Goal: Find specific page/section: Find specific page/section

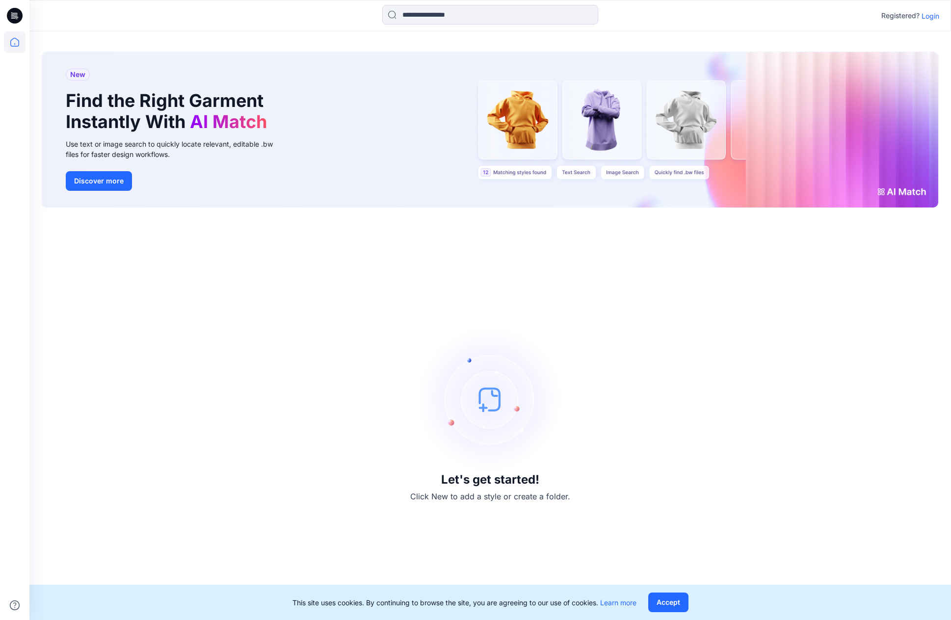
click at [928, 15] on p "Login" at bounding box center [930, 16] width 18 height 10
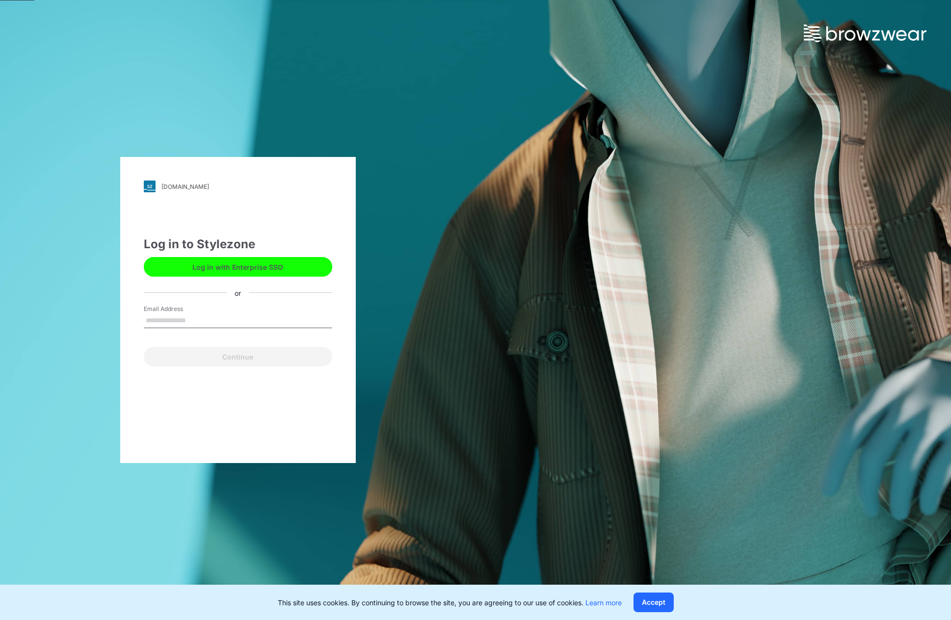
click at [157, 318] on input "Email Address" at bounding box center [238, 321] width 188 height 15
type input "**********"
click at [243, 355] on button "Continue" at bounding box center [238, 357] width 188 height 20
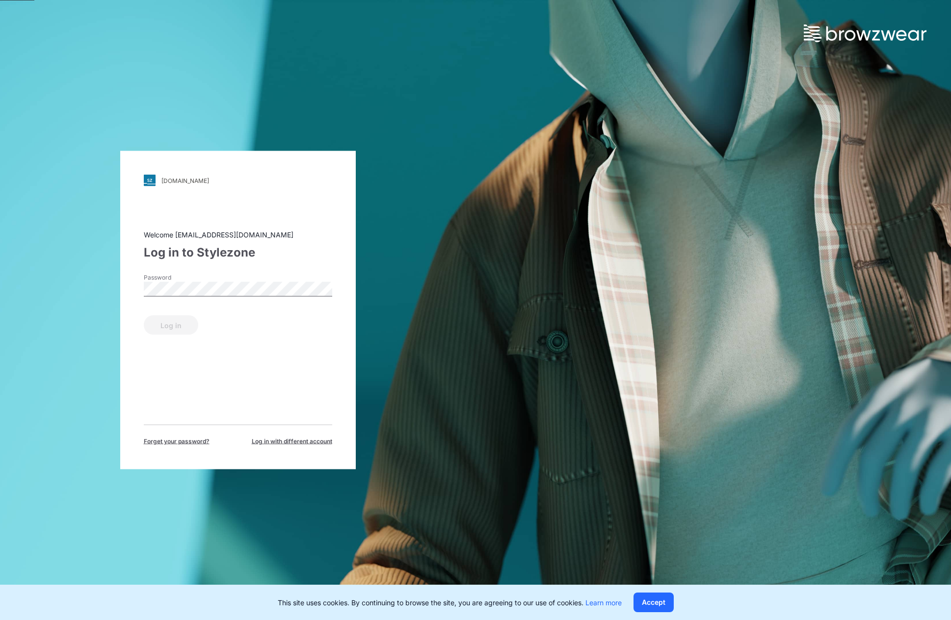
click at [185, 439] on span "Forget your password?" at bounding box center [177, 441] width 66 height 9
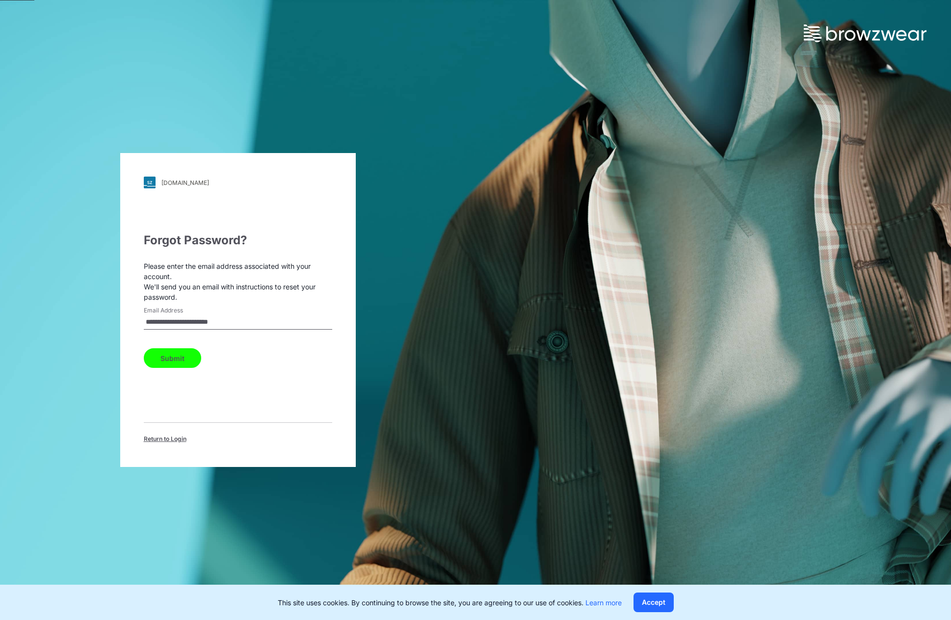
click at [171, 362] on button "Submit" at bounding box center [172, 358] width 57 height 20
click at [152, 437] on span "Return to Login" at bounding box center [165, 439] width 43 height 9
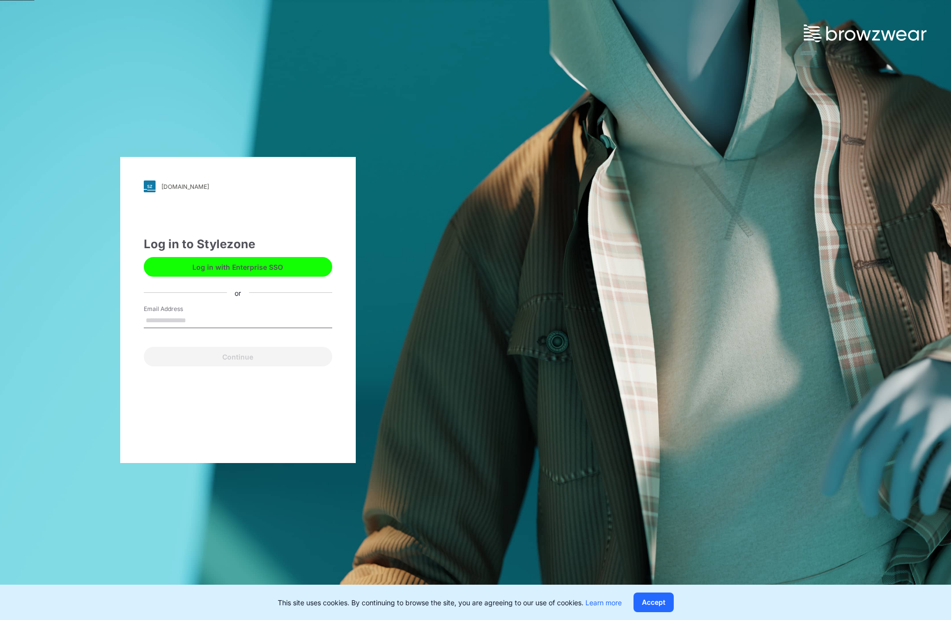
click at [181, 321] on input "Email Address" at bounding box center [238, 321] width 188 height 15
type input "**********"
click at [217, 358] on button "Continue" at bounding box center [238, 357] width 188 height 20
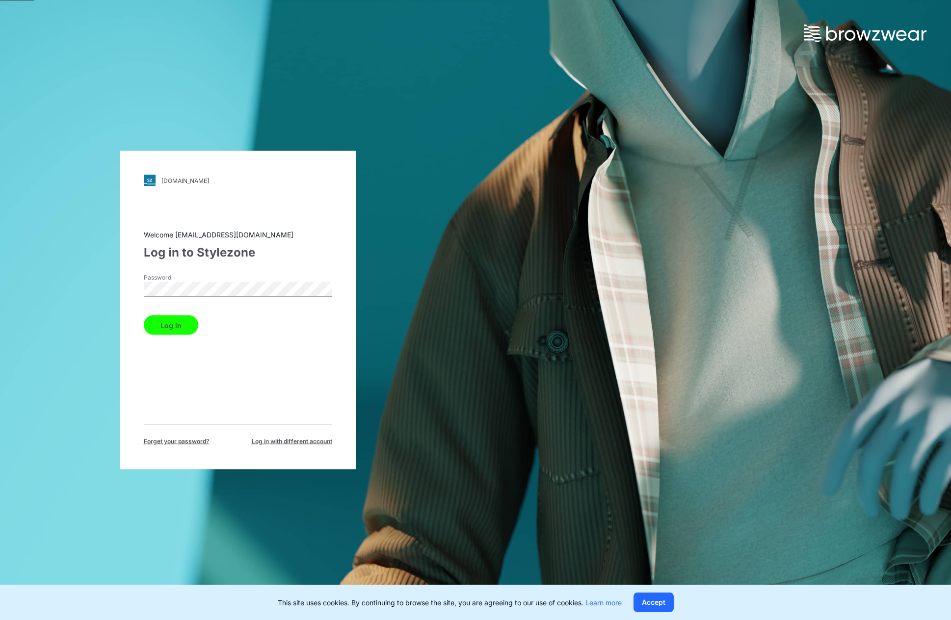
click at [144, 315] on button "Log in" at bounding box center [171, 325] width 54 height 20
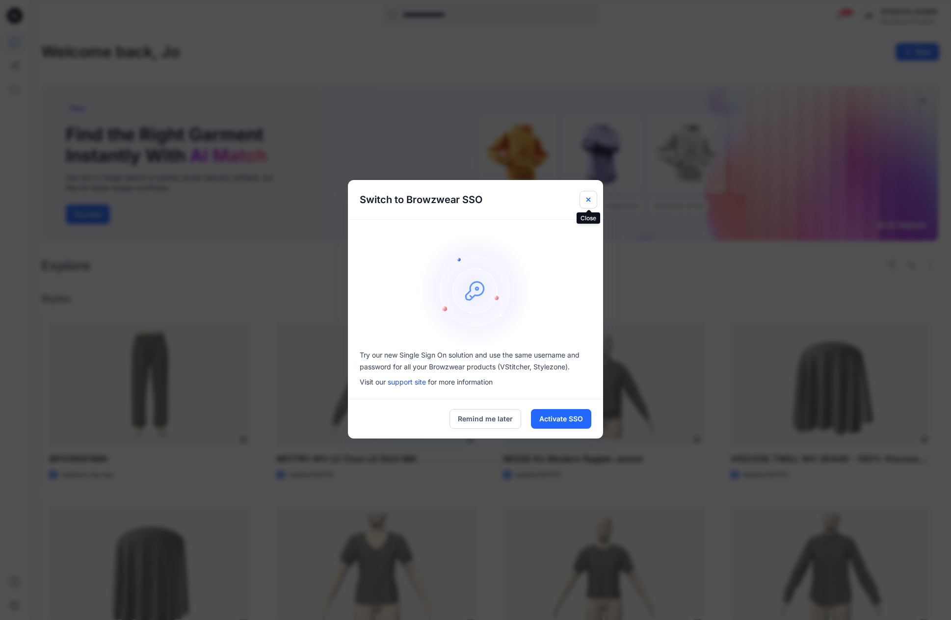
click at [585, 197] on icon "Close" at bounding box center [588, 200] width 8 height 8
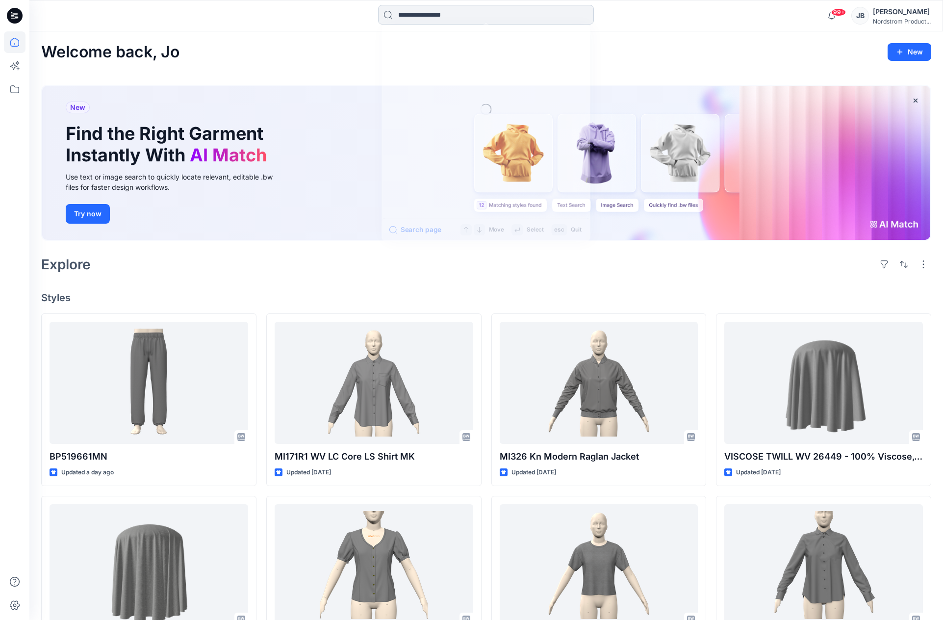
click at [456, 17] on input at bounding box center [486, 15] width 216 height 20
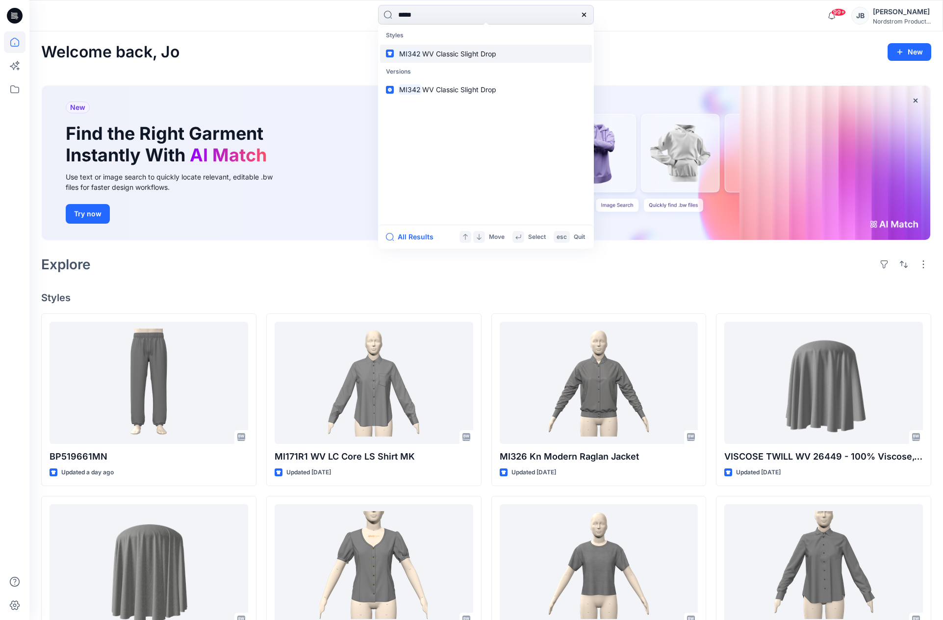
type input "*****"
click at [410, 53] on mark "MI342" at bounding box center [410, 53] width 25 height 11
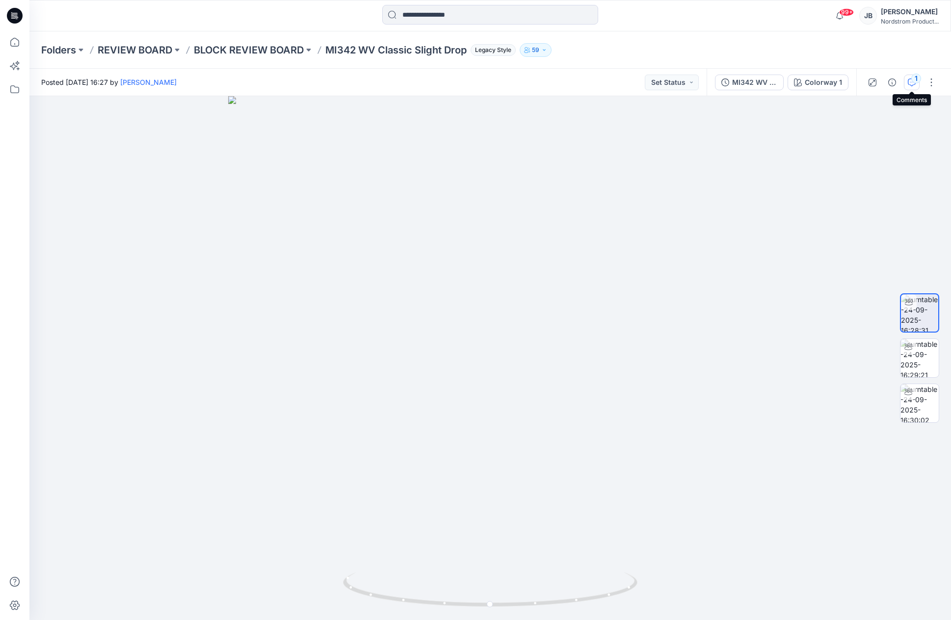
click at [911, 81] on icon "button" at bounding box center [912, 82] width 8 height 8
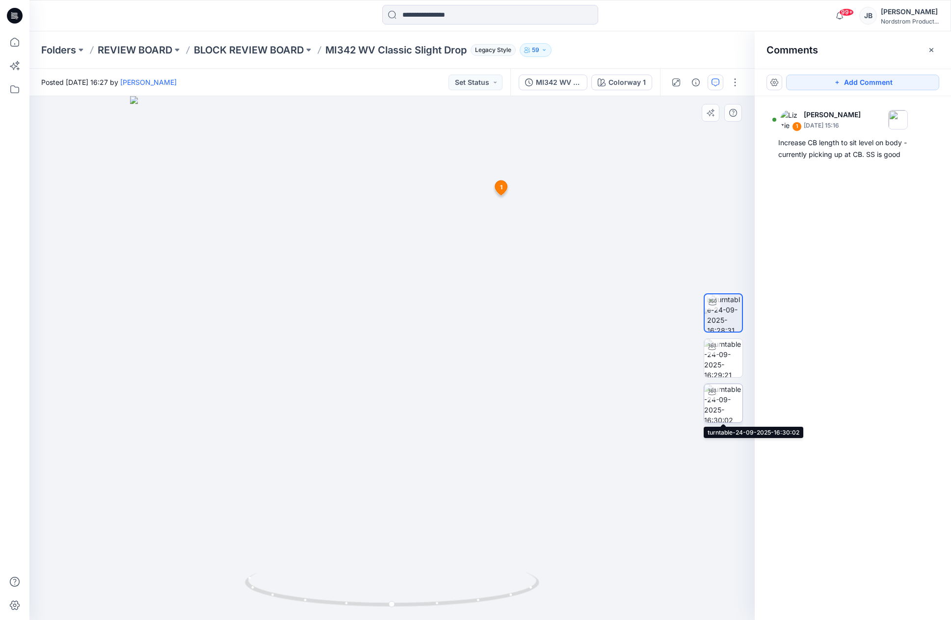
click at [723, 409] on img at bounding box center [723, 403] width 38 height 38
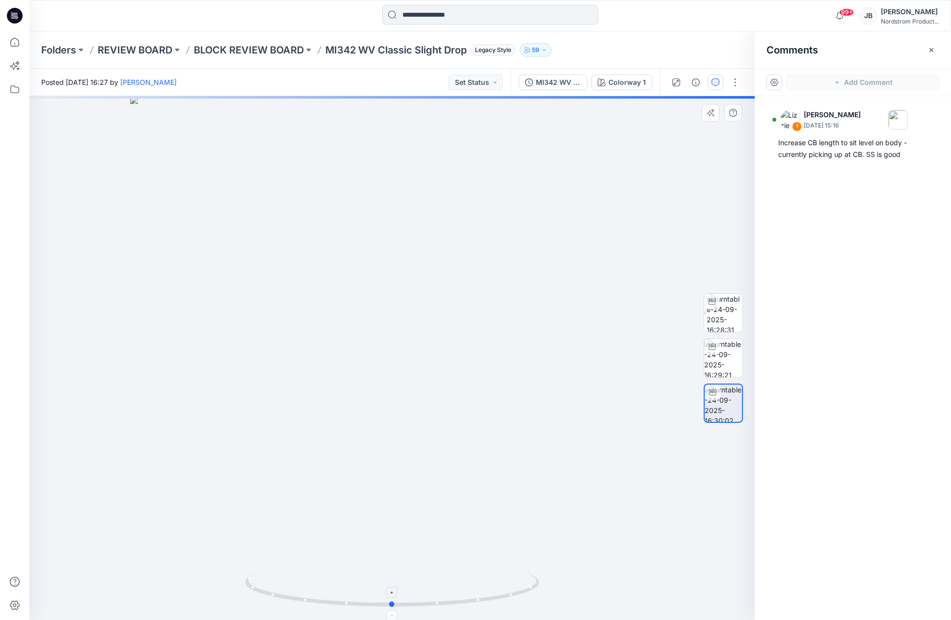
click at [529, 589] on icon at bounding box center [393, 591] width 297 height 37
click at [527, 593] on icon at bounding box center [393, 591] width 297 height 37
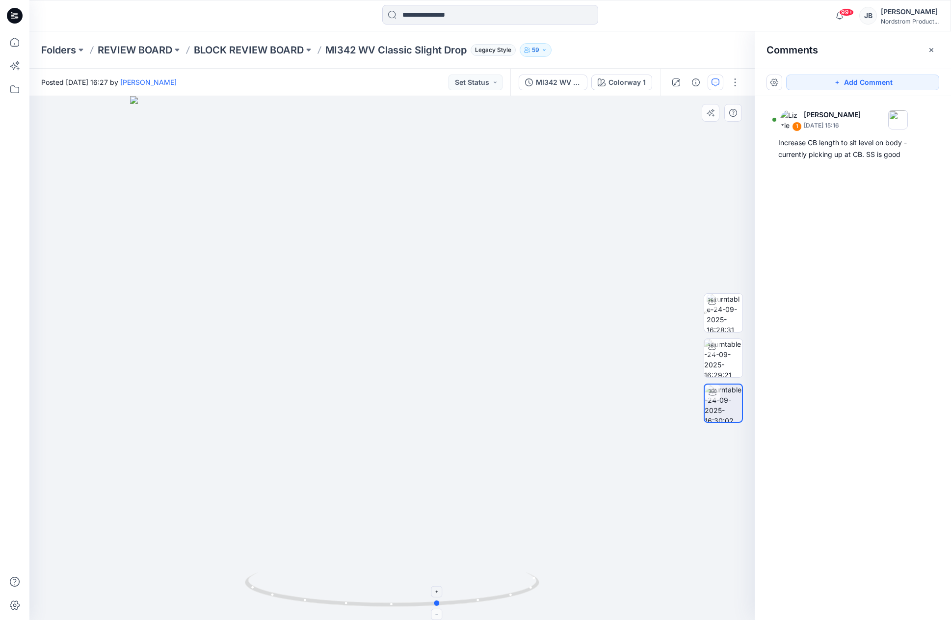
drag, startPoint x: 445, startPoint y: 607, endPoint x: 493, endPoint y: 602, distance: 47.8
click at [493, 602] on icon at bounding box center [393, 591] width 297 height 37
drag, startPoint x: 494, startPoint y: 600, endPoint x: 518, endPoint y: 598, distance: 24.6
click at [518, 598] on icon at bounding box center [393, 591] width 297 height 37
click at [464, 593] on icon at bounding box center [462, 590] width 6 height 6
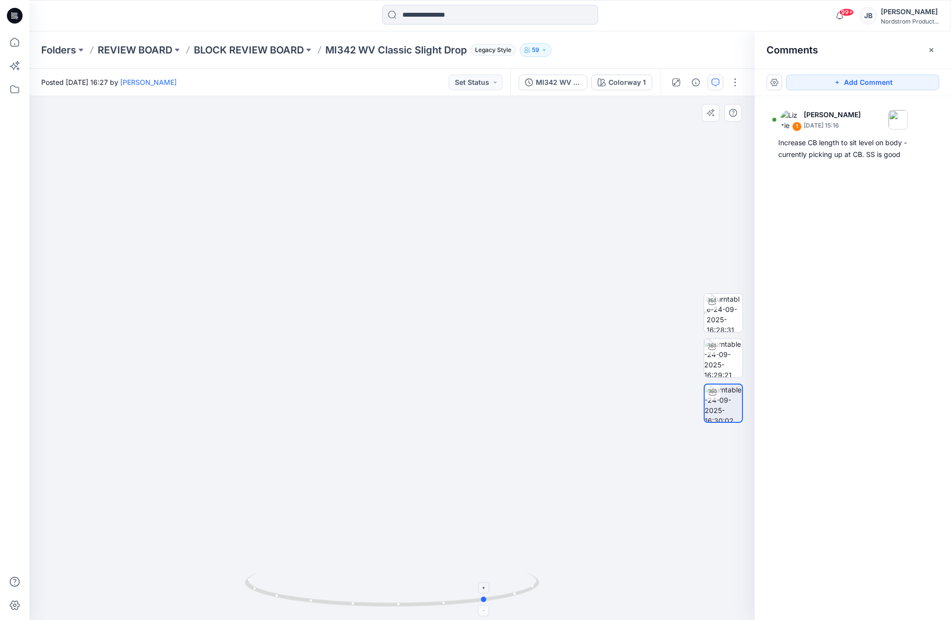
drag, startPoint x: 463, startPoint y: 605, endPoint x: 486, endPoint y: 605, distance: 23.1
click at [486, 605] on icon at bounding box center [393, 591] width 297 height 37
click at [293, 52] on p "BLOCK REVIEW BOARD" at bounding box center [249, 50] width 110 height 14
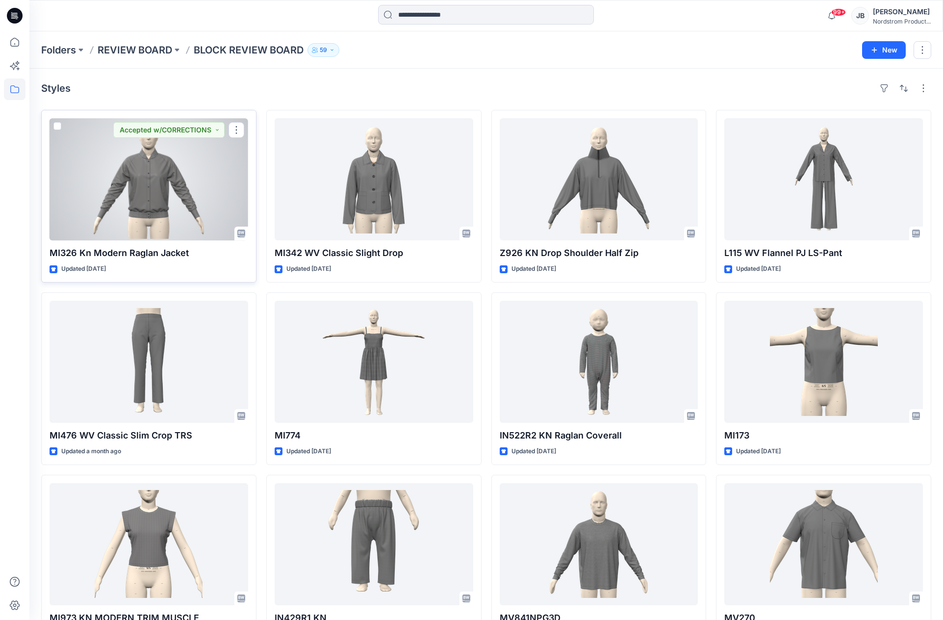
click at [168, 225] on div at bounding box center [149, 179] width 199 height 122
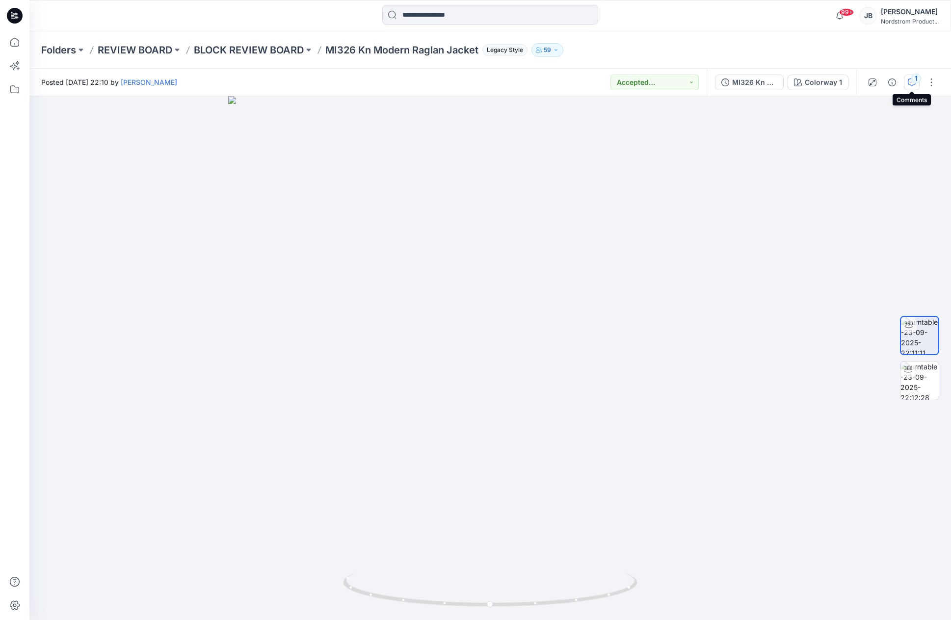
click at [914, 85] on icon "button" at bounding box center [912, 82] width 8 height 8
